Goal: Task Accomplishment & Management: Use online tool/utility

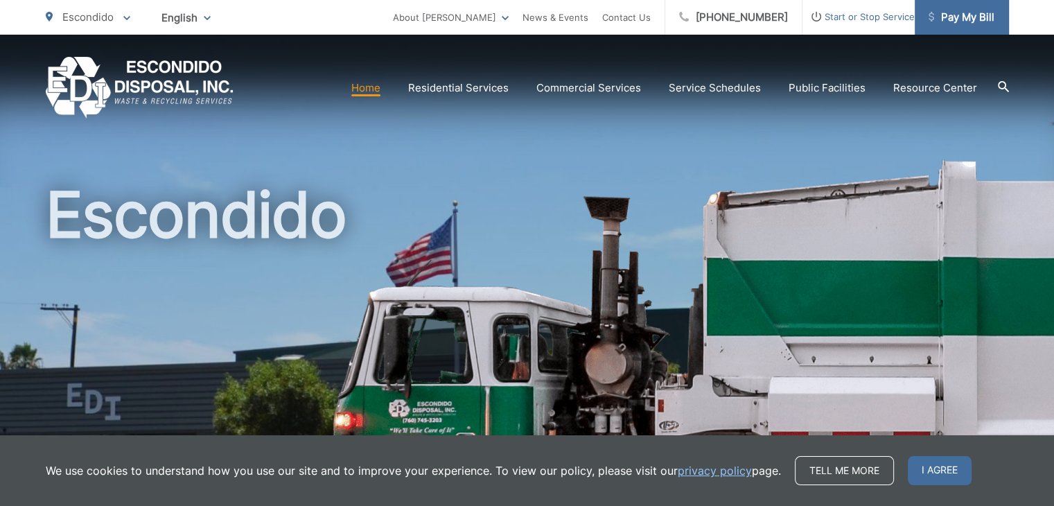
click at [967, 21] on span "Pay My Bill" at bounding box center [962, 17] width 66 height 17
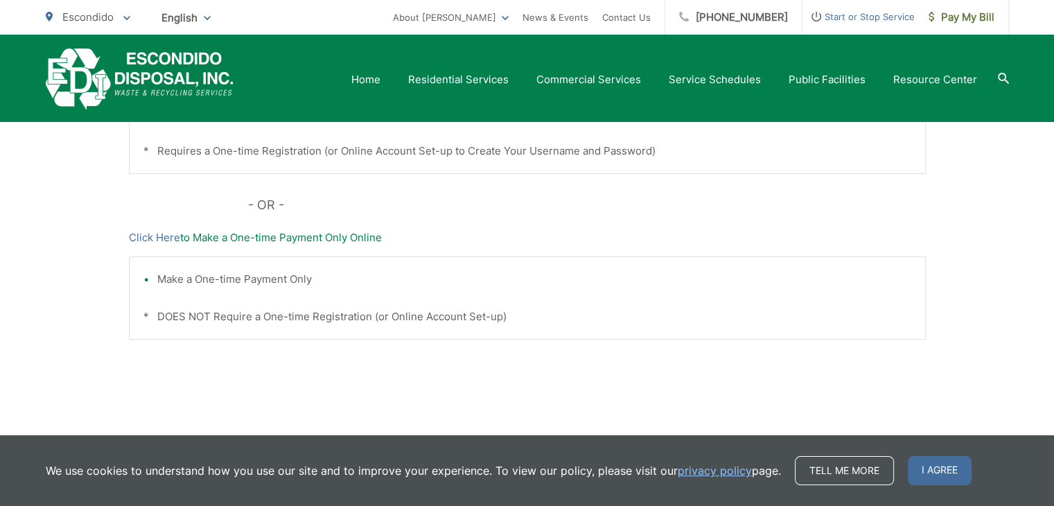
scroll to position [527, 0]
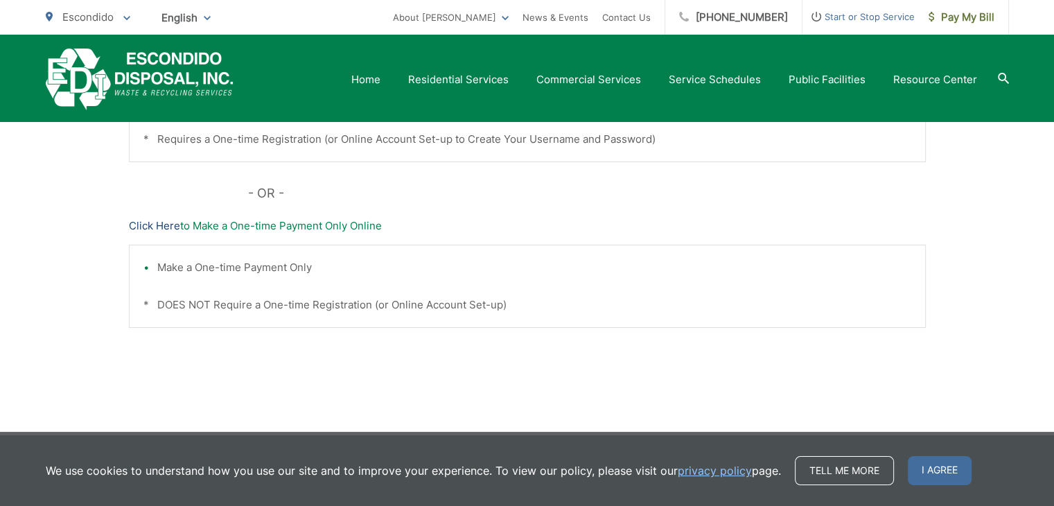
click at [166, 227] on link "Click Here" at bounding box center [154, 226] width 51 height 17
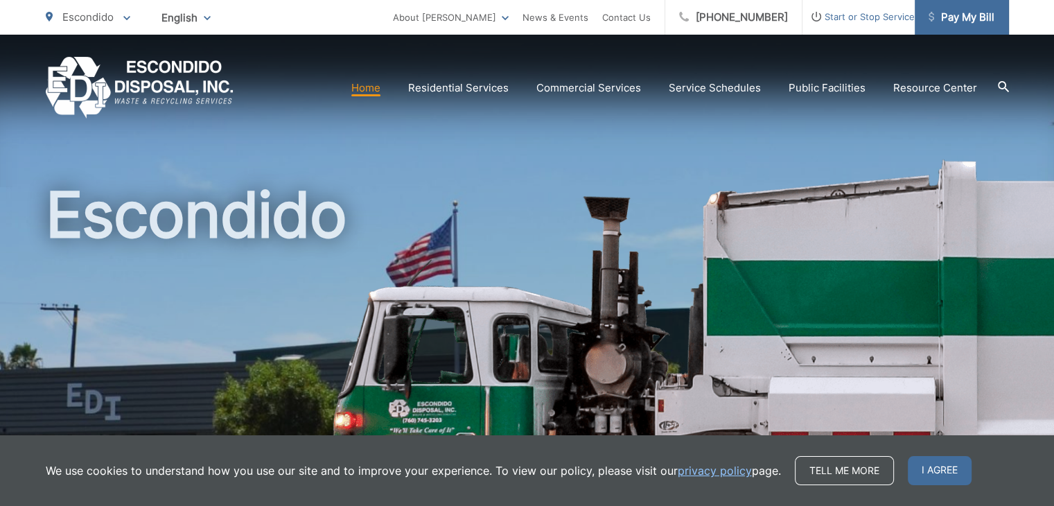
click at [970, 18] on span "Pay My Bill" at bounding box center [962, 17] width 66 height 17
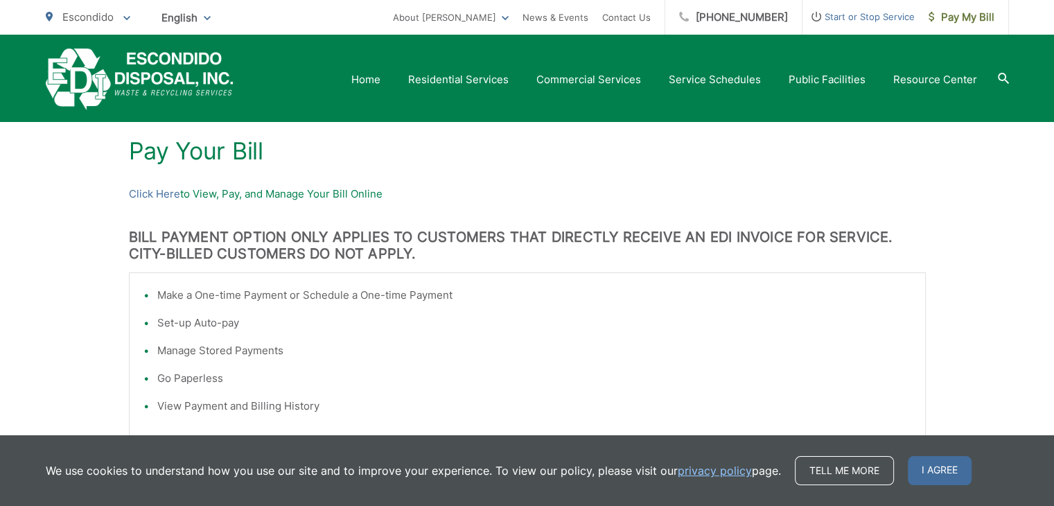
scroll to position [222, 0]
click at [164, 194] on link "Click Here" at bounding box center [154, 195] width 51 height 17
